Goal: Browse casually

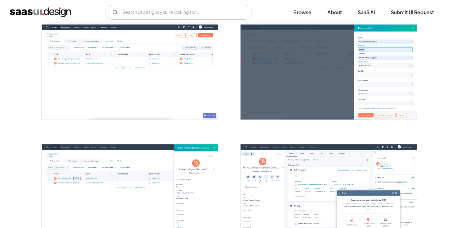
scroll to position [358, 0]
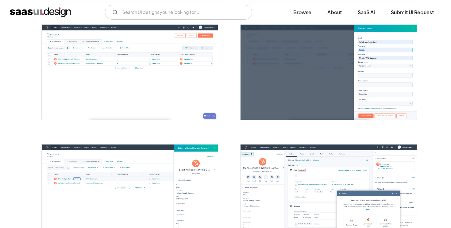
click at [162, 85] on img "open lightbox" at bounding box center [130, 72] width 176 height 95
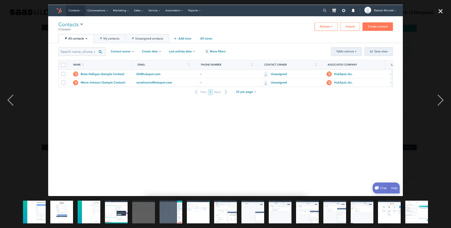
click at [256, 209] on img "show item 9 of 15" at bounding box center [253, 211] width 42 height 23
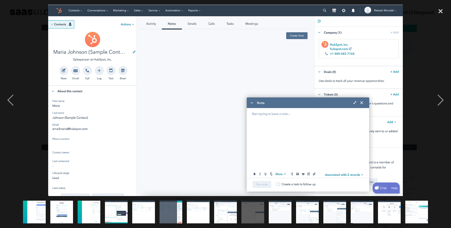
click at [286, 216] on img "show item 10 of 15" at bounding box center [280, 211] width 42 height 23
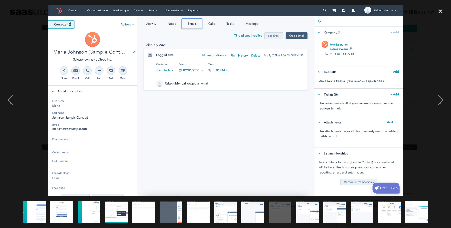
click at [171, 23] on img at bounding box center [225, 100] width 355 height 191
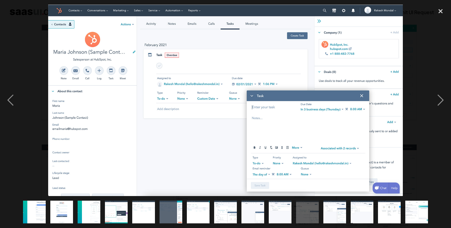
click at [340, 213] on img "show item 12 of 15" at bounding box center [334, 211] width 42 height 23
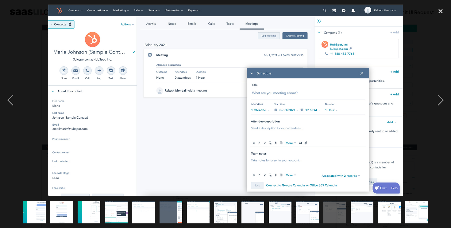
click at [356, 213] on img "show item 13 of 15" at bounding box center [362, 211] width 42 height 23
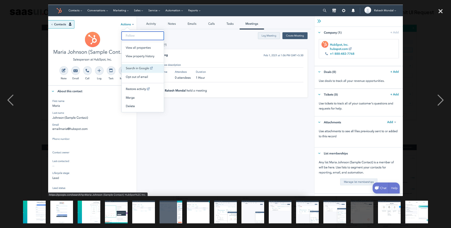
click at [391, 212] on img "show item 14 of 15" at bounding box center [389, 211] width 42 height 23
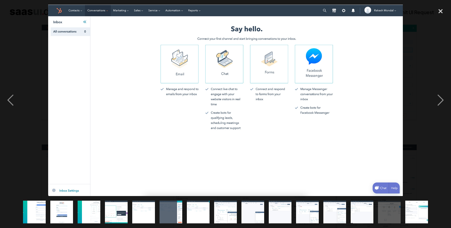
click at [424, 209] on img "show item 15 of 15" at bounding box center [416, 211] width 42 height 23
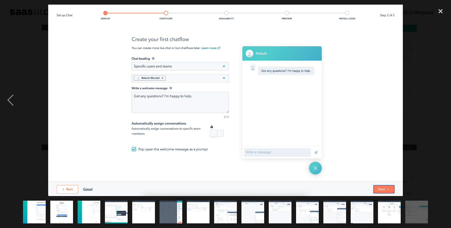
click at [90, 208] on img "show item 3 of 15" at bounding box center [89, 211] width 42 height 23
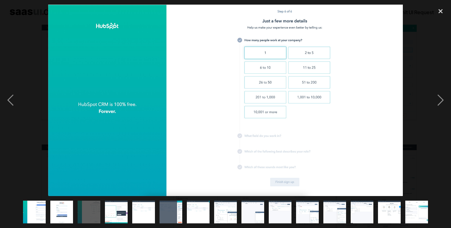
click at [35, 207] on img "show item 1 of 15" at bounding box center [34, 211] width 42 height 23
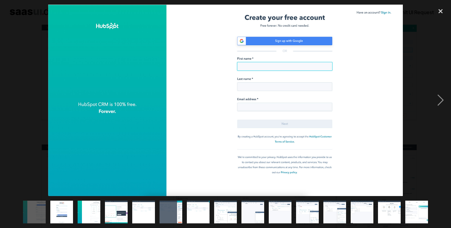
click at [202, 211] on img "show item 7 of 15" at bounding box center [198, 211] width 42 height 23
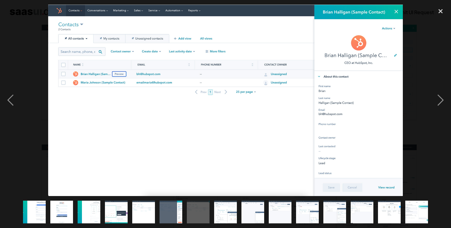
click at [224, 212] on img "show item 8 of 15" at bounding box center [225, 211] width 42 height 23
